Goal: Check status: Check status

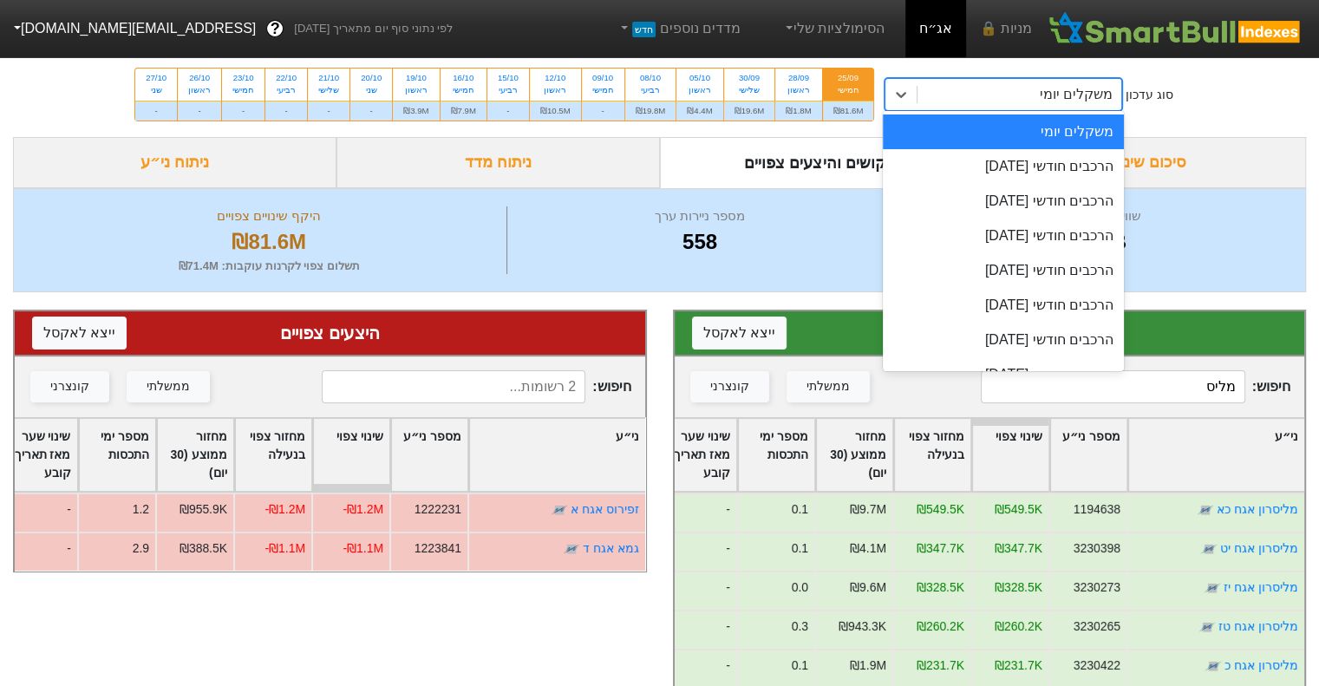
click at [1004, 99] on div "משקלים יומי" at bounding box center [1020, 94] width 204 height 31
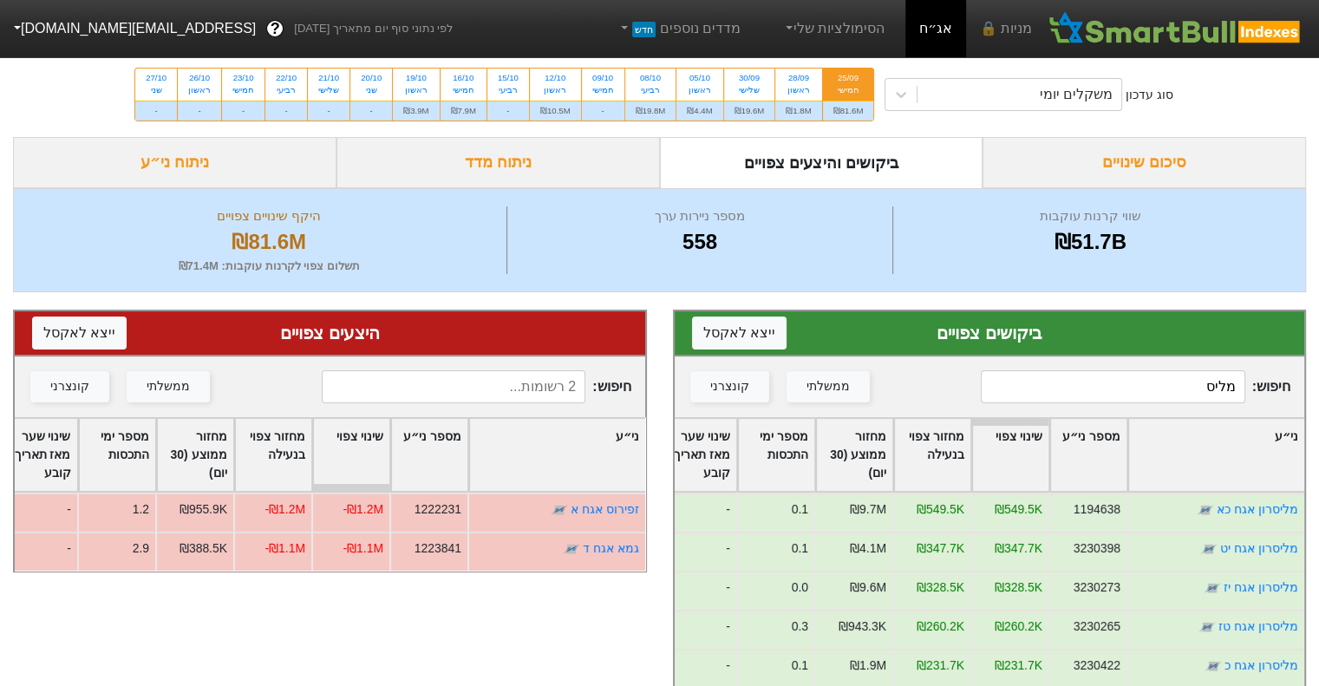
click at [1237, 123] on div "סוג עדכון משקלים יומי 25/09 חמישי ₪81.6M 28/09 ראשון ₪1.8M 30/09 שלישי ₪19.6M 0…" at bounding box center [659, 94] width 1319 height 85
click at [756, 86] on div "שלישי" at bounding box center [750, 90] width 30 height 12
click at [750, 80] on input "30/09 שלישי ₪19.6M" at bounding box center [743, 74] width 11 height 11
radio input "true"
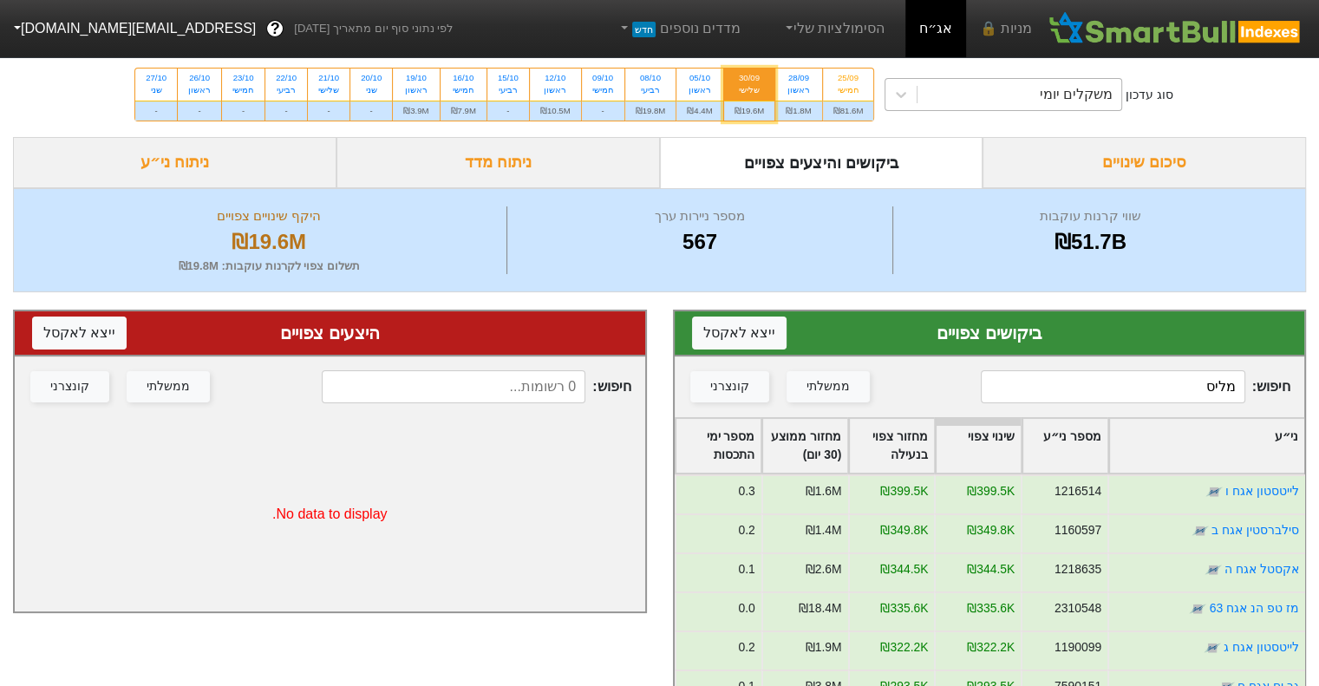
click at [1058, 88] on div "משקלים יומי" at bounding box center [1076, 94] width 73 height 21
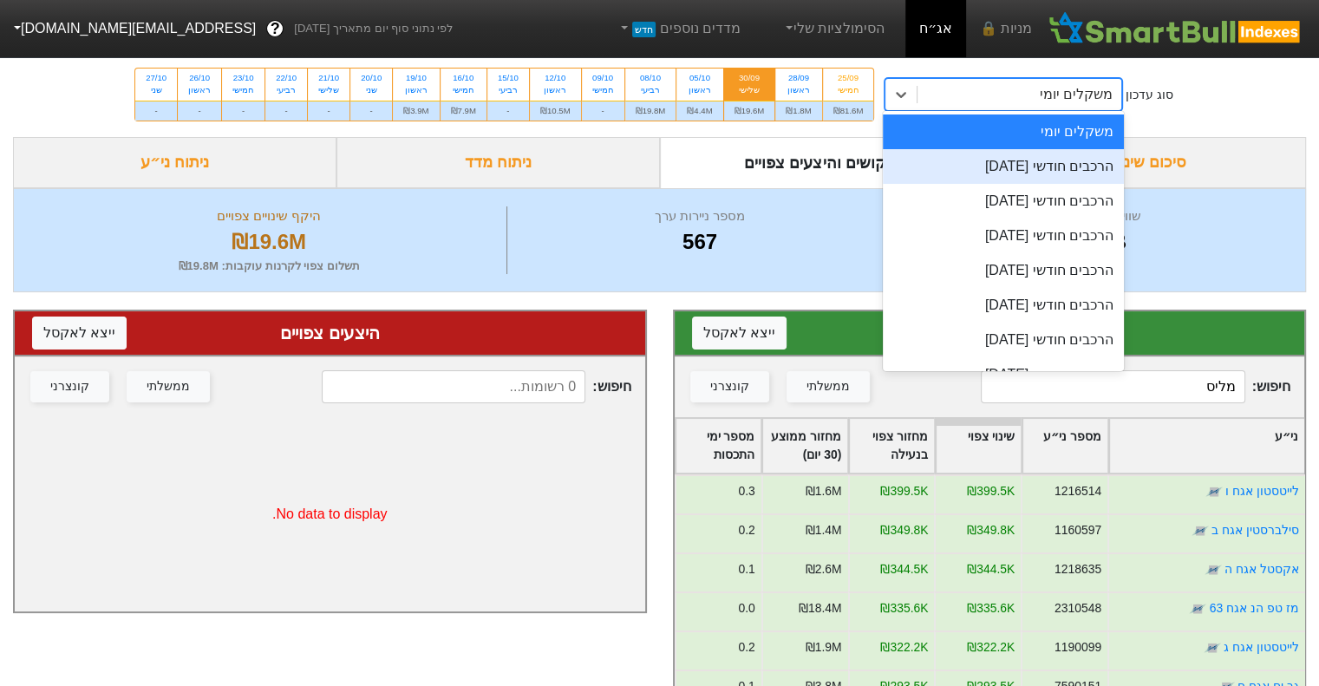
click at [1062, 164] on div "הרכבים חודשי [DATE]" at bounding box center [1003, 166] width 241 height 35
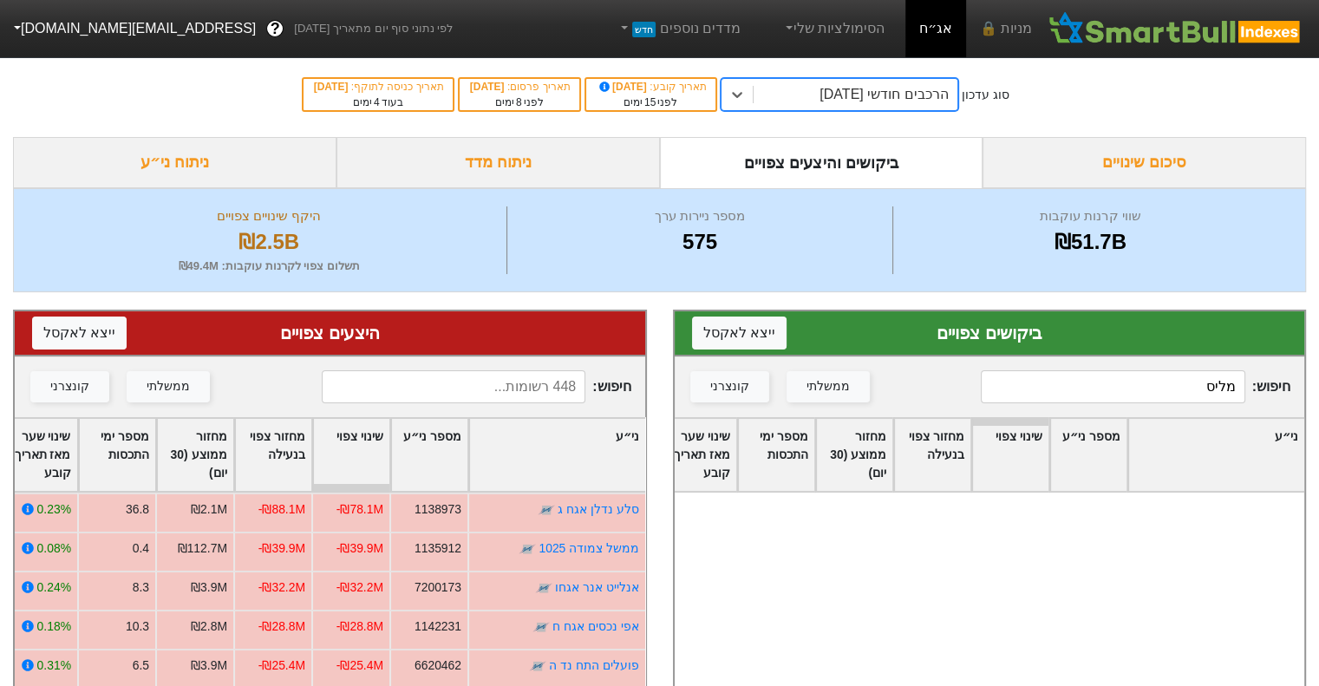
scroll to position [2169, 0]
